Goal: Check status: Check status

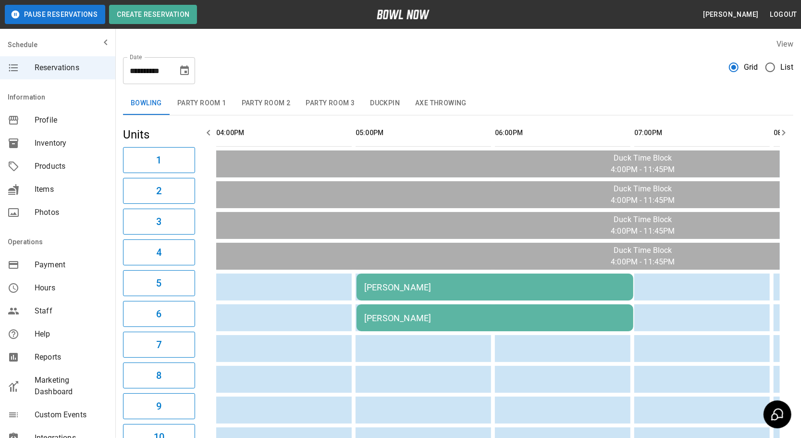
click at [392, 100] on button "Duckpin" at bounding box center [384, 103] width 45 height 23
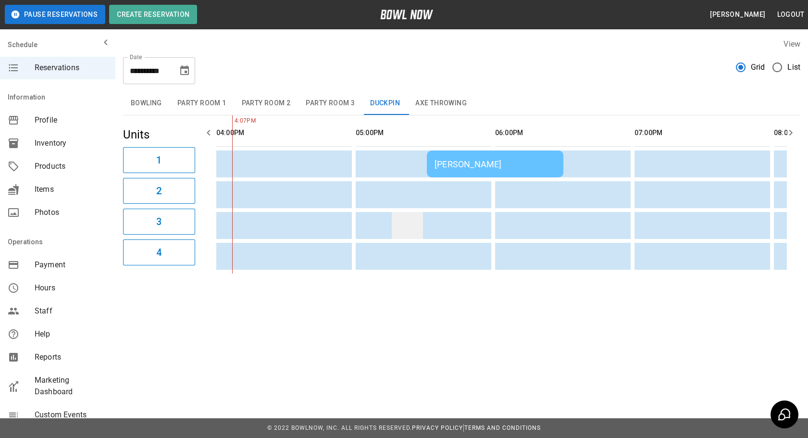
click at [149, 102] on button "Bowling" at bounding box center [146, 103] width 47 height 23
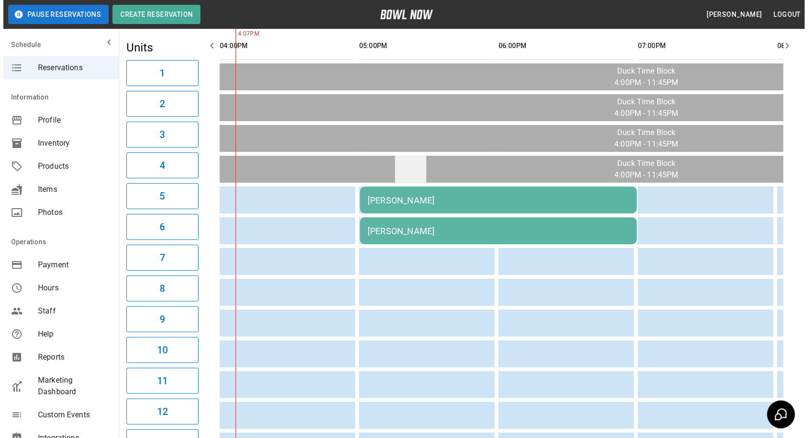
scroll to position [131, 0]
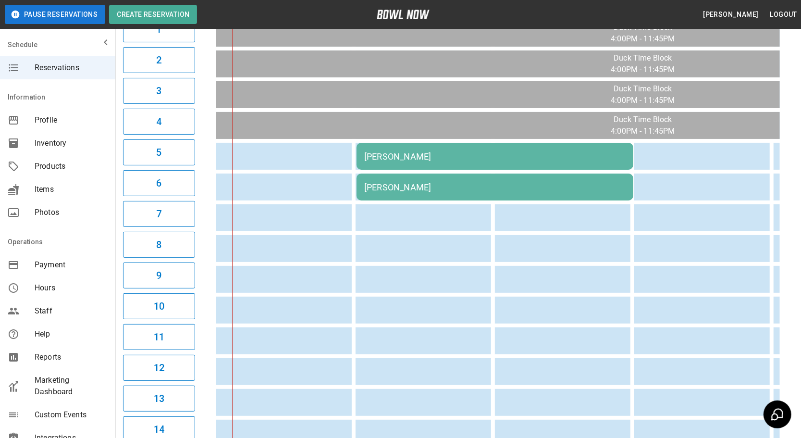
click at [467, 178] on td "[PERSON_NAME]" at bounding box center [495, 187] width 277 height 27
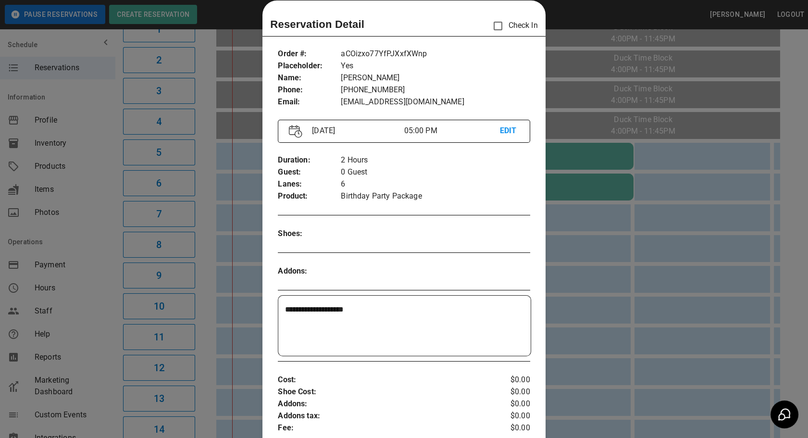
scroll to position [59, 0]
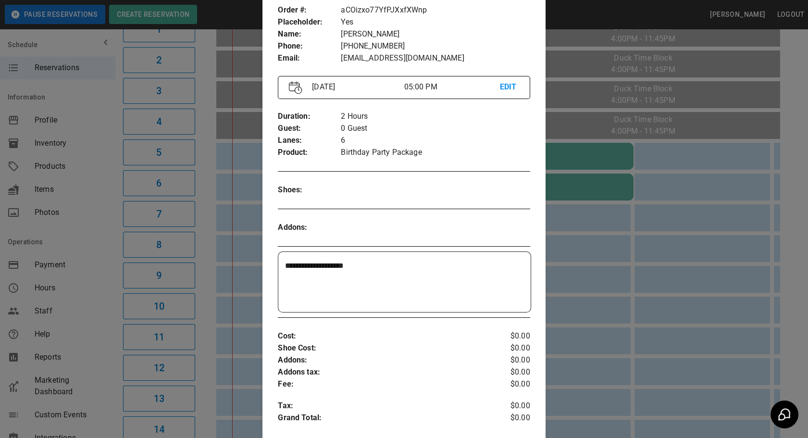
click at [570, 226] on div at bounding box center [404, 219] width 808 height 438
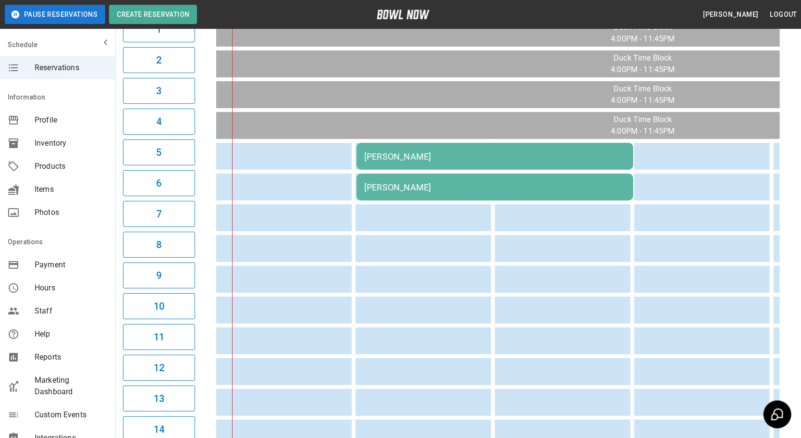
click at [519, 157] on div "[PERSON_NAME]" at bounding box center [494, 156] width 261 height 10
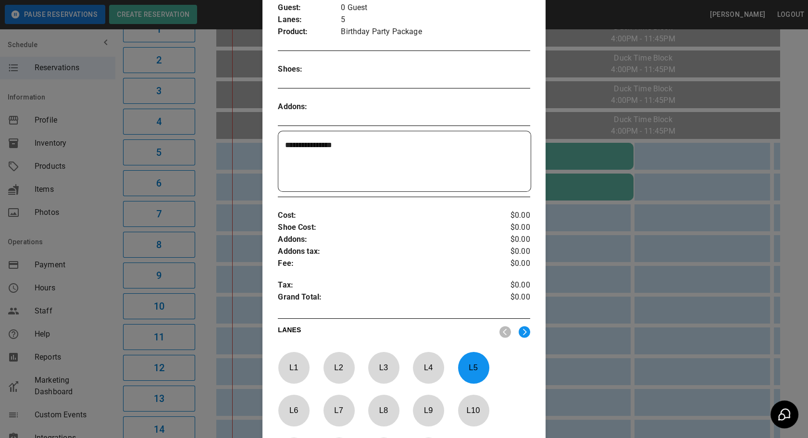
scroll to position [14, 0]
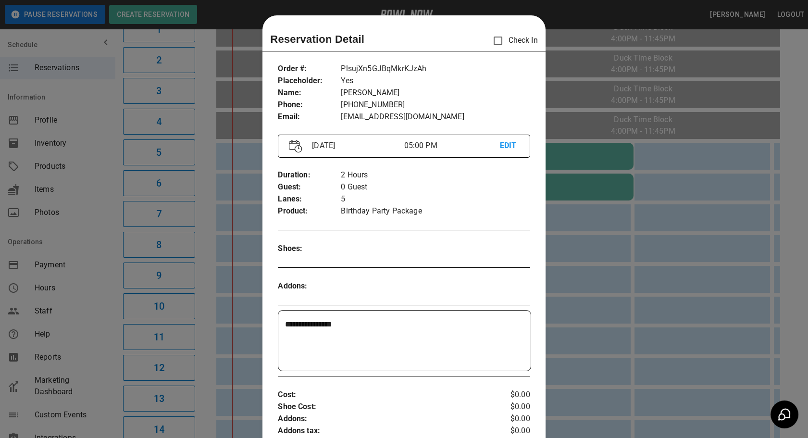
click at [578, 247] on div at bounding box center [404, 219] width 808 height 438
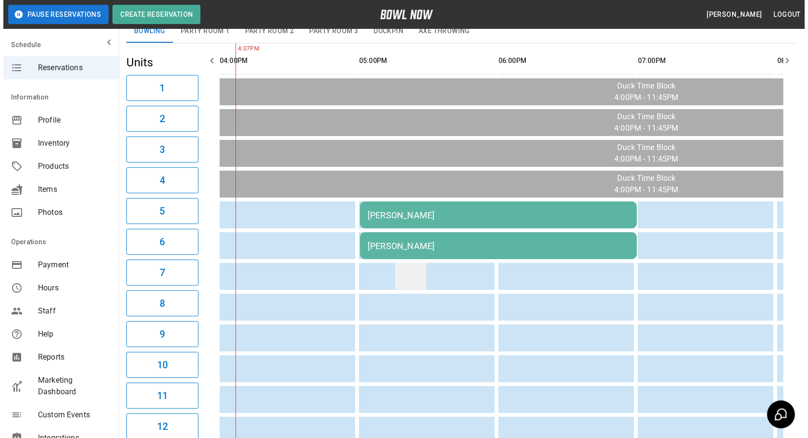
scroll to position [87, 0]
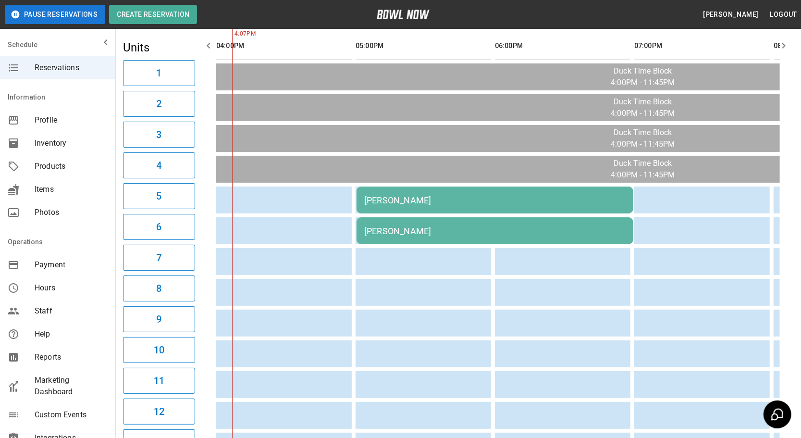
click at [410, 229] on div "[PERSON_NAME]" at bounding box center [494, 231] width 261 height 10
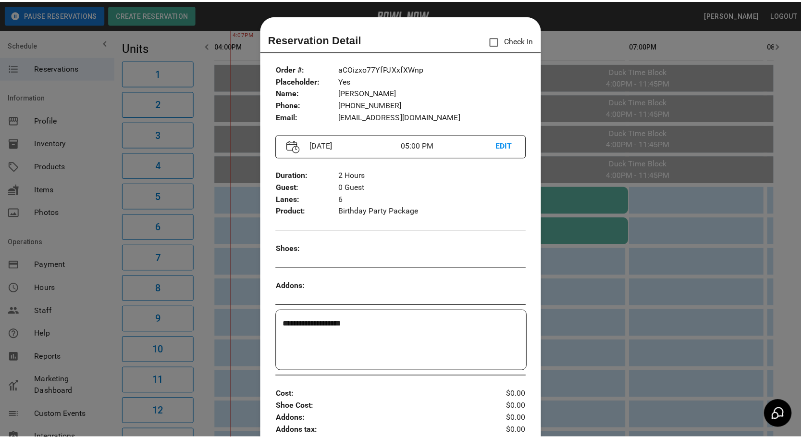
scroll to position [15, 0]
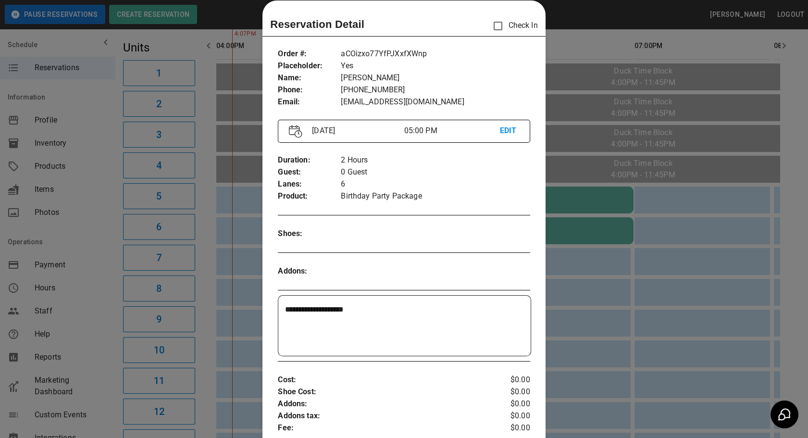
click at [607, 287] on div at bounding box center [404, 219] width 808 height 438
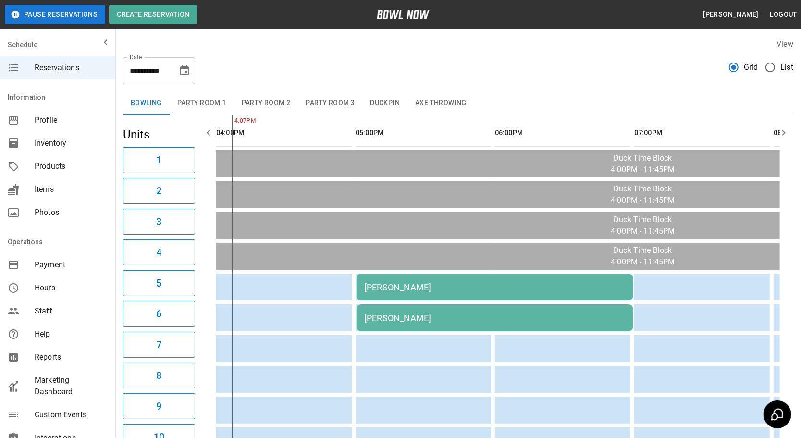
scroll to position [0, 56]
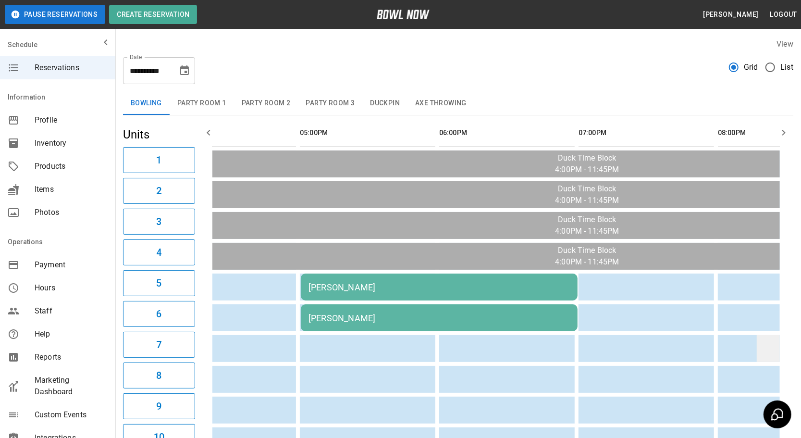
drag, startPoint x: 427, startPoint y: 368, endPoint x: 547, endPoint y: 350, distance: 121.5
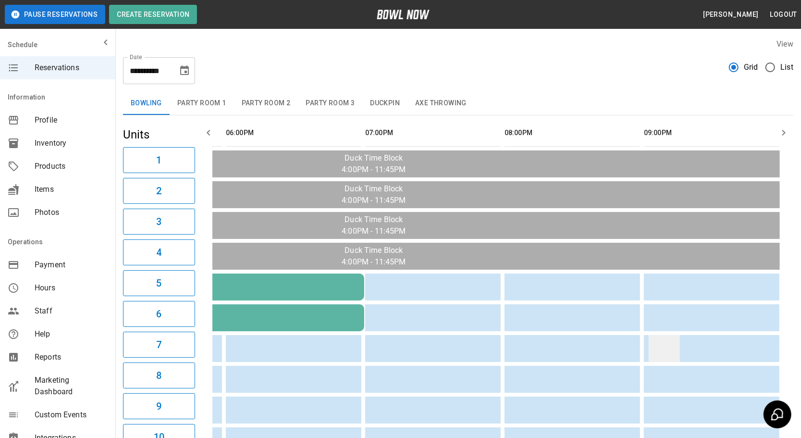
drag, startPoint x: 532, startPoint y: 349, endPoint x: 662, endPoint y: 335, distance: 130.6
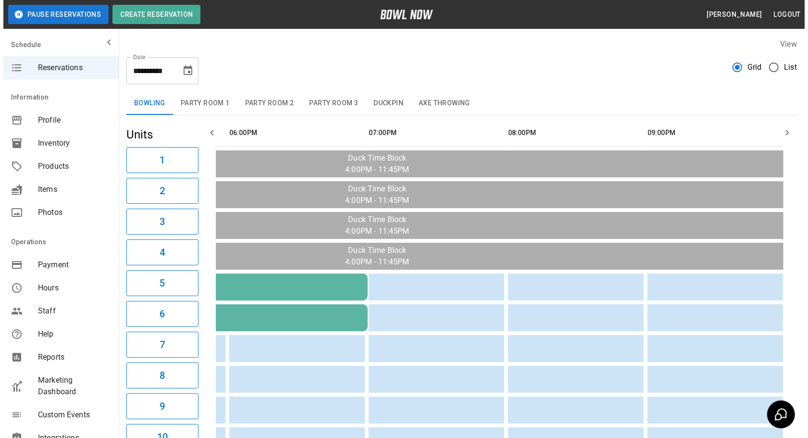
scroll to position [0, 0]
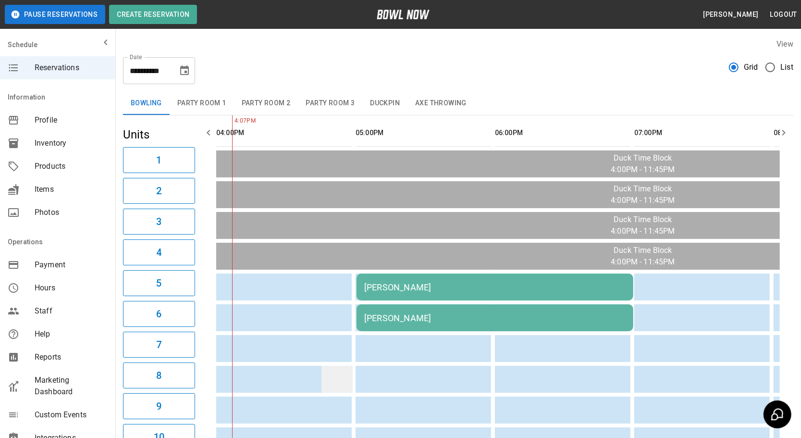
drag, startPoint x: 525, startPoint y: 350, endPoint x: 351, endPoint y: 365, distance: 174.6
click at [384, 99] on button "Duckpin" at bounding box center [384, 103] width 45 height 23
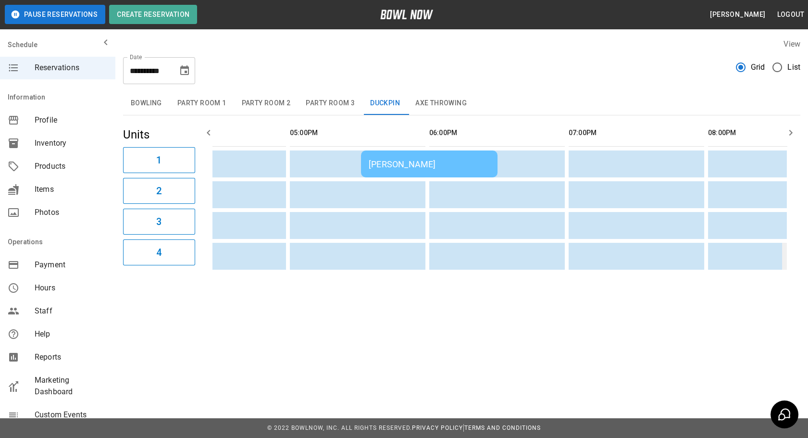
scroll to position [0, 251]
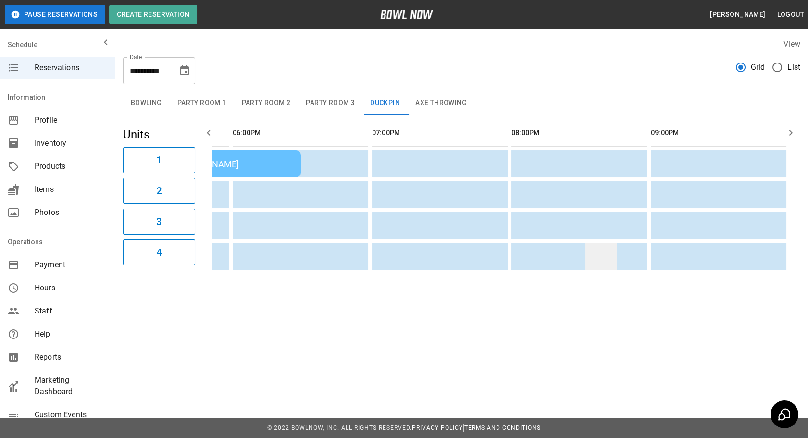
drag, startPoint x: 403, startPoint y: 252, endPoint x: 604, endPoint y: 261, distance: 200.6
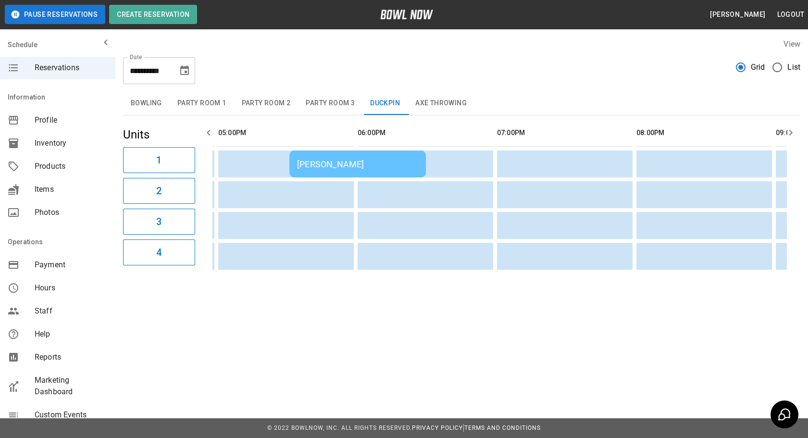
scroll to position [0, 0]
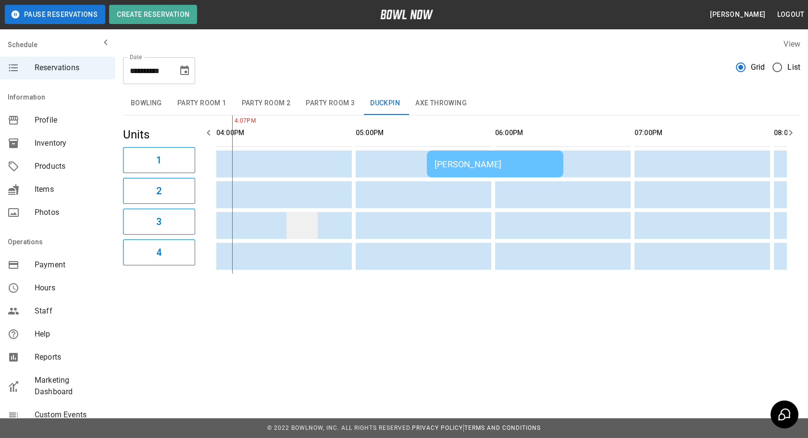
drag, startPoint x: 444, startPoint y: 242, endPoint x: 305, endPoint y: 211, distance: 142.7
click at [138, 101] on button "Bowling" at bounding box center [146, 103] width 47 height 23
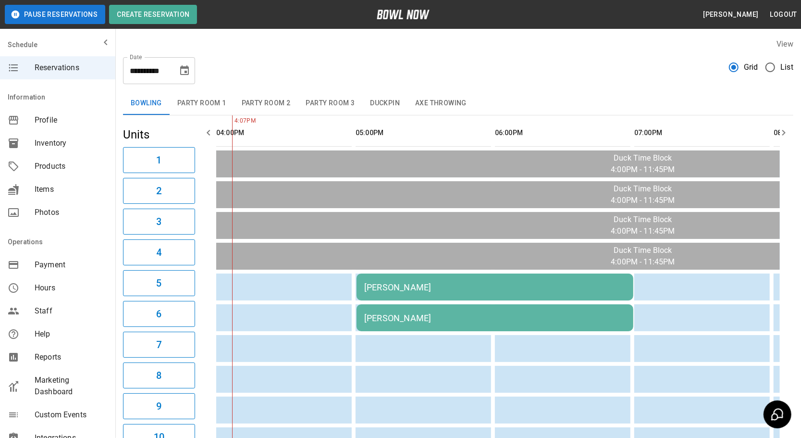
click at [409, 75] on div "**********" at bounding box center [458, 67] width 671 height 35
click at [406, 274] on td "[PERSON_NAME]" at bounding box center [495, 287] width 277 height 27
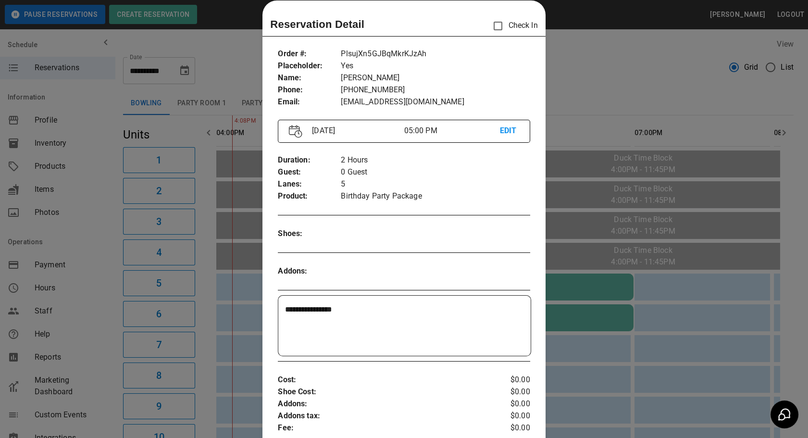
drag, startPoint x: 729, startPoint y: 389, endPoint x: 574, endPoint y: 317, distance: 171.2
click at [725, 382] on div at bounding box center [404, 219] width 808 height 438
